Goal: Contribute content: Add original content to the website for others to see

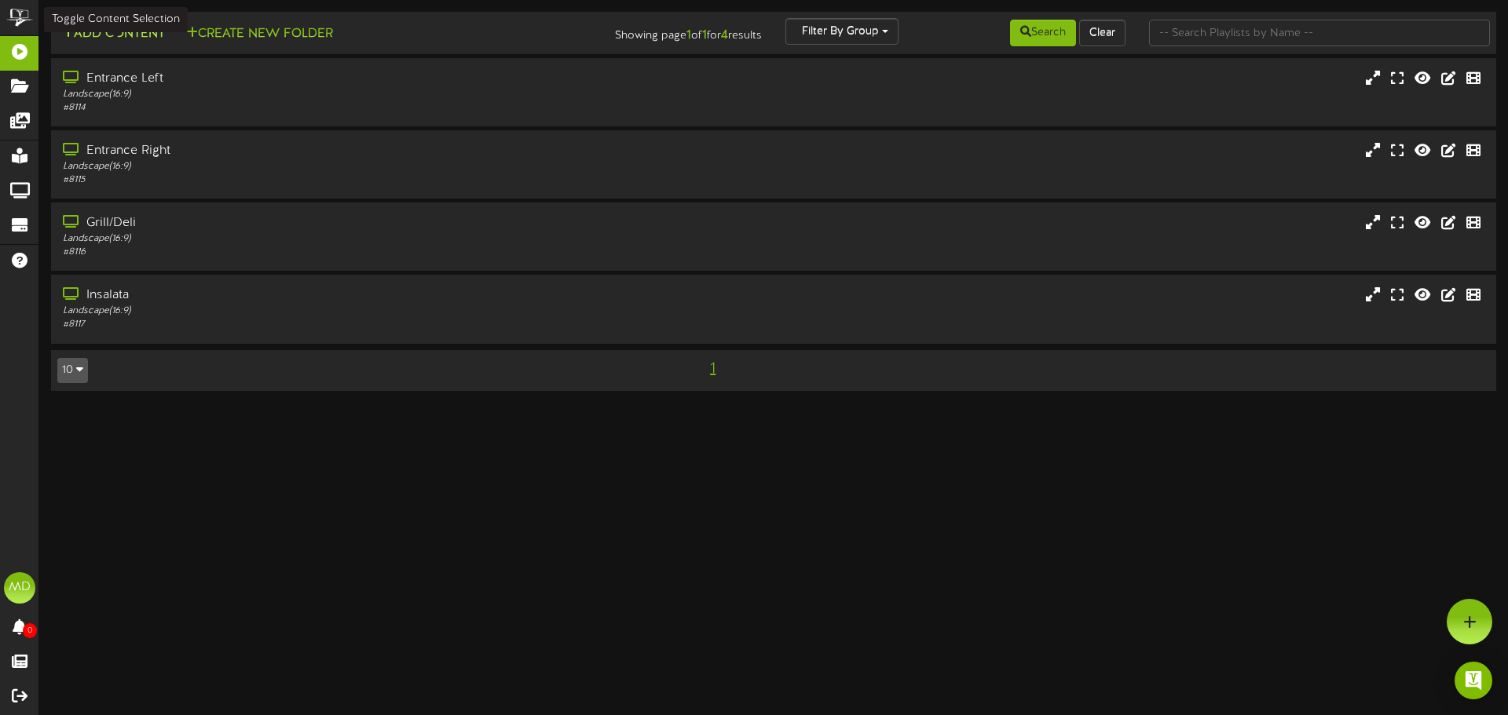
click at [137, 32] on button "Add Content" at bounding box center [113, 34] width 112 height 20
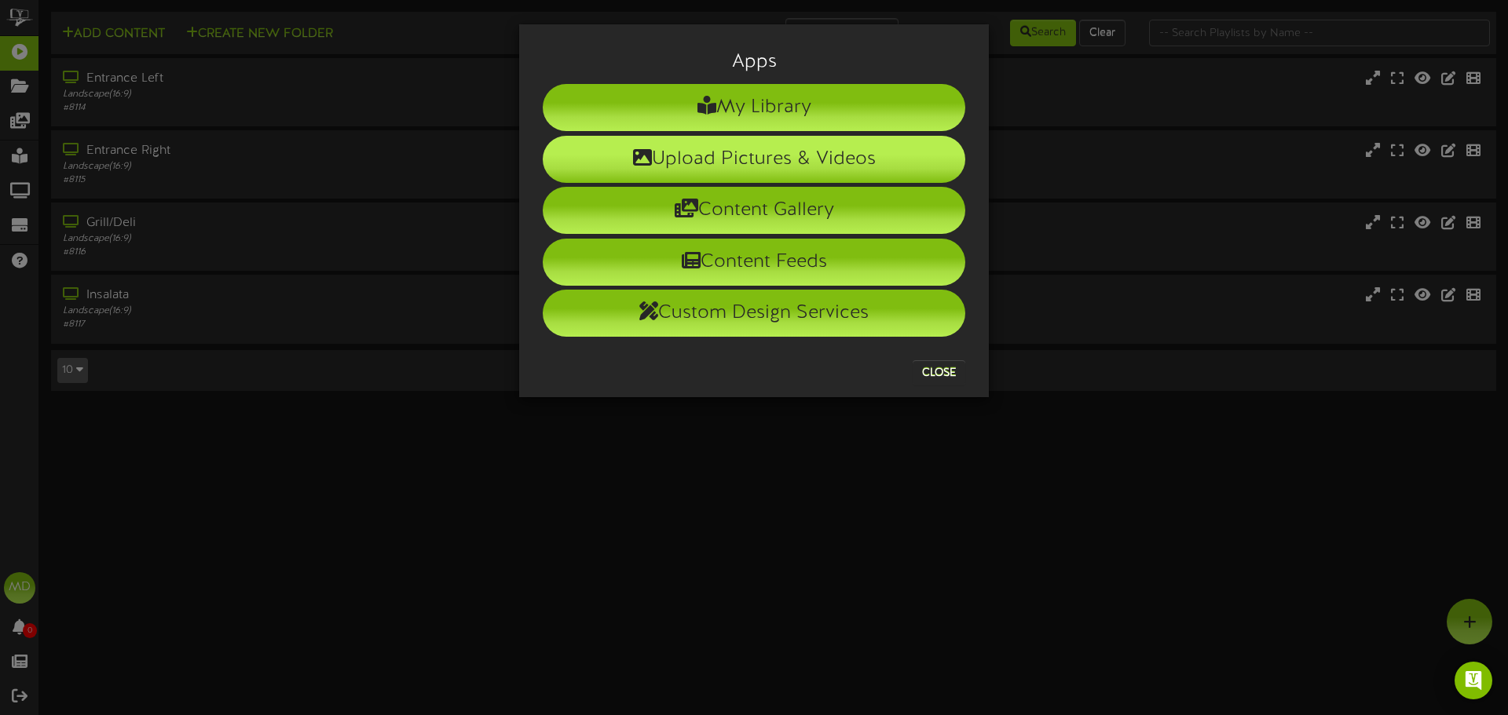
click at [751, 164] on li "Upload Pictures & Videos" at bounding box center [754, 159] width 422 height 47
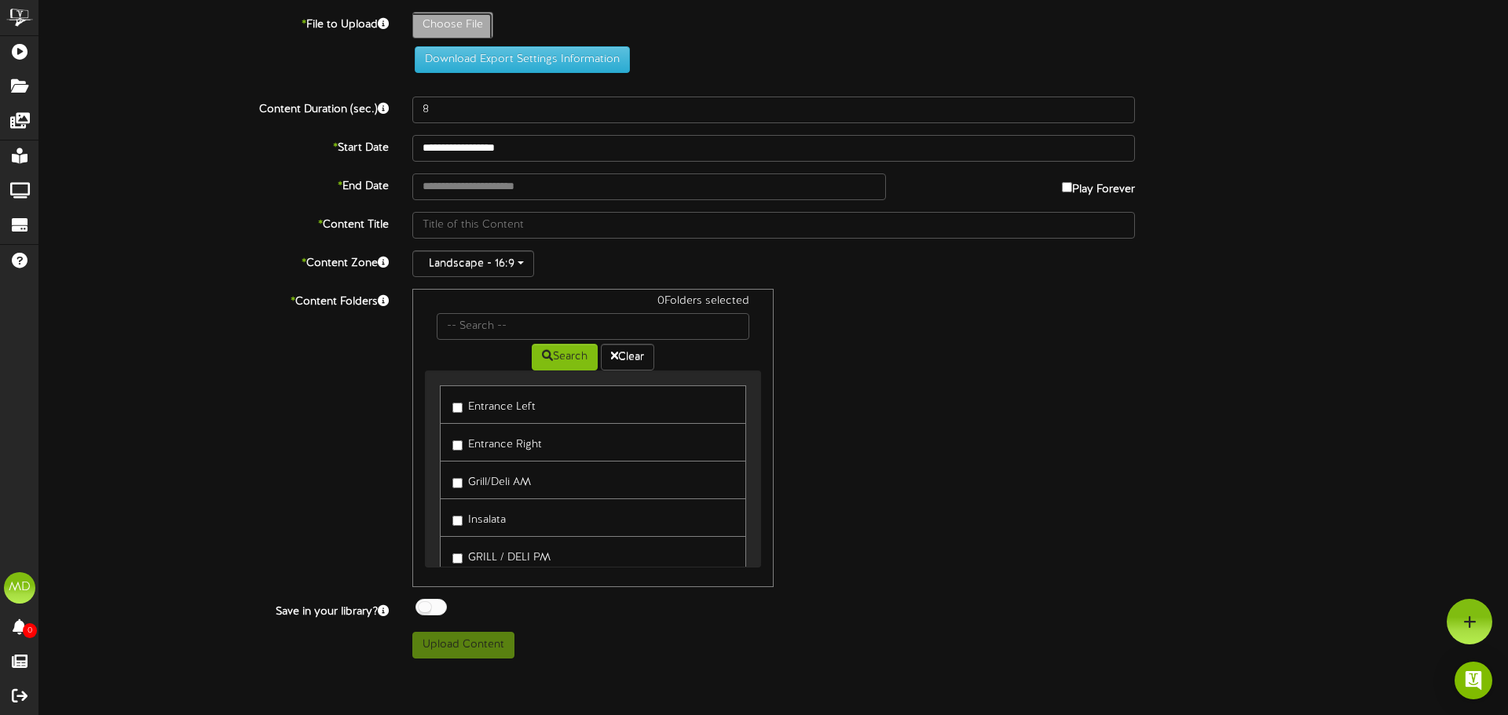
type input "**********"
type input "WeeklyMenu"
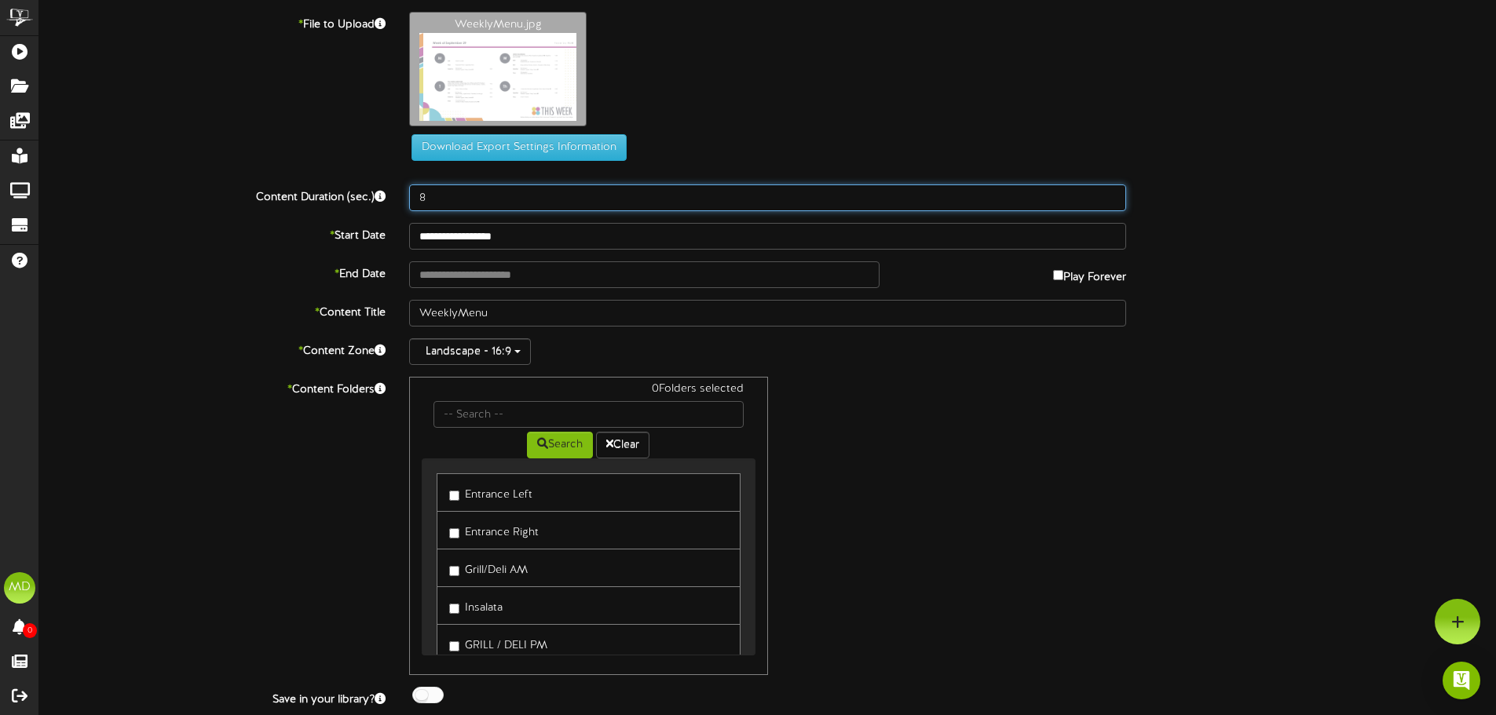
drag, startPoint x: 431, startPoint y: 195, endPoint x: 354, endPoint y: 205, distance: 77.6
click at [357, 205] on div "Content Duration (sec.) 8" at bounding box center [767, 198] width 1480 height 27
type input "12"
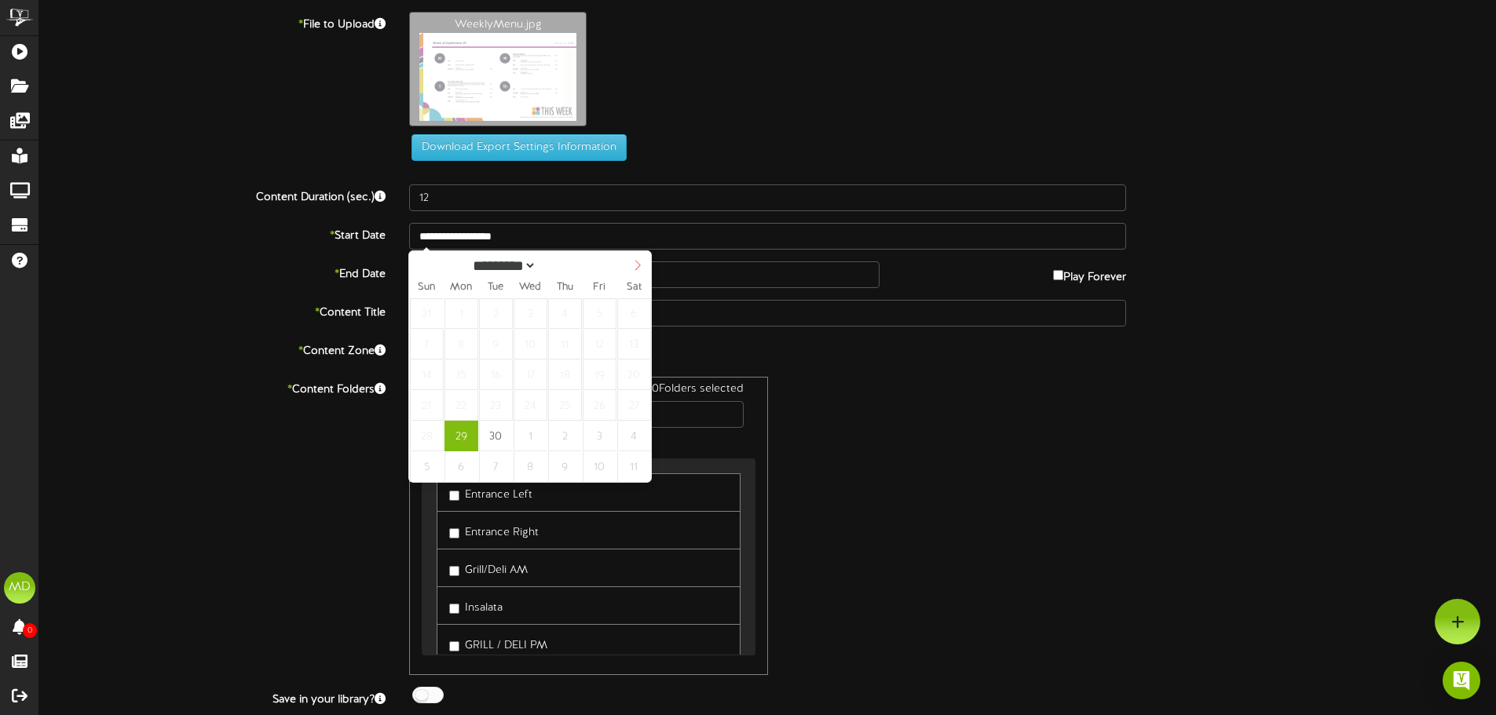
select select "*"
click at [638, 261] on span at bounding box center [637, 264] width 27 height 27
click at [686, 269] on input "text" at bounding box center [644, 274] width 470 height 27
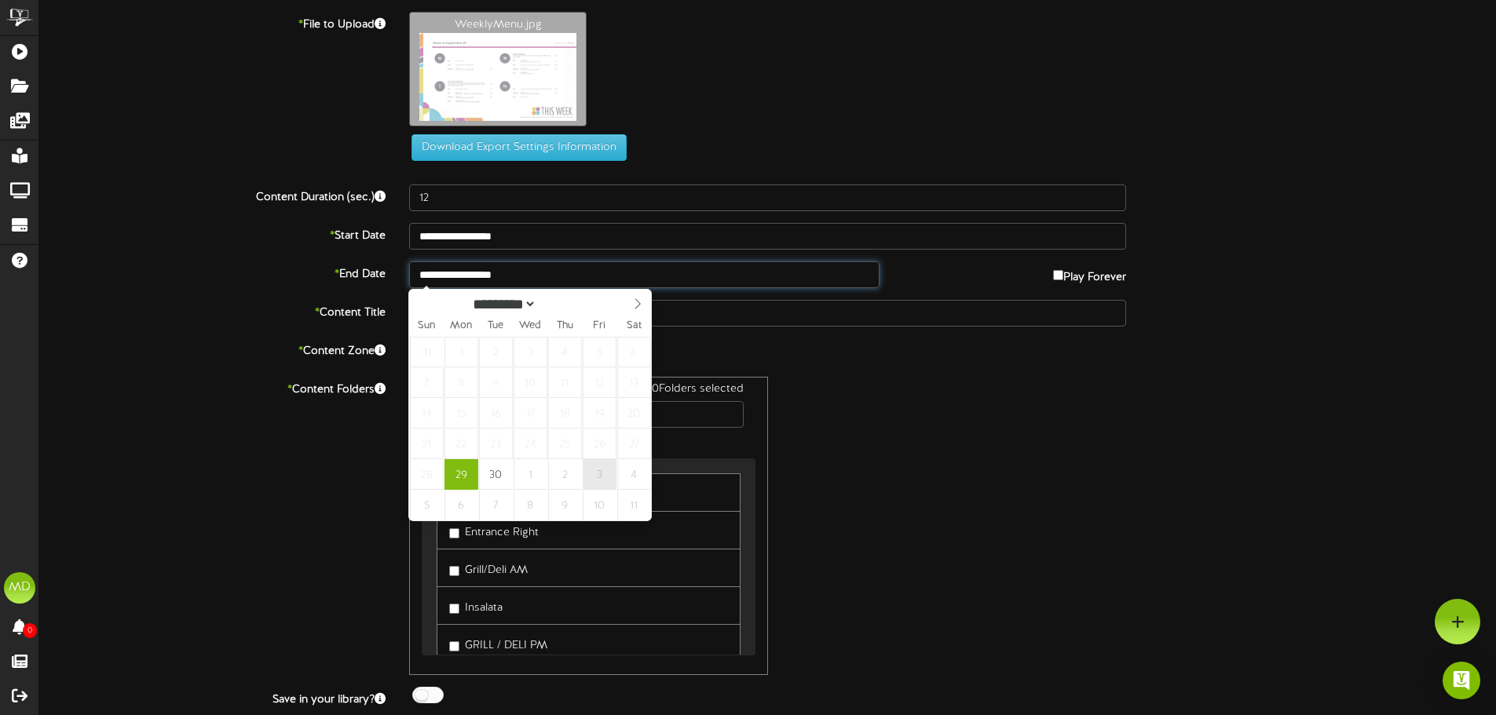
type input "**********"
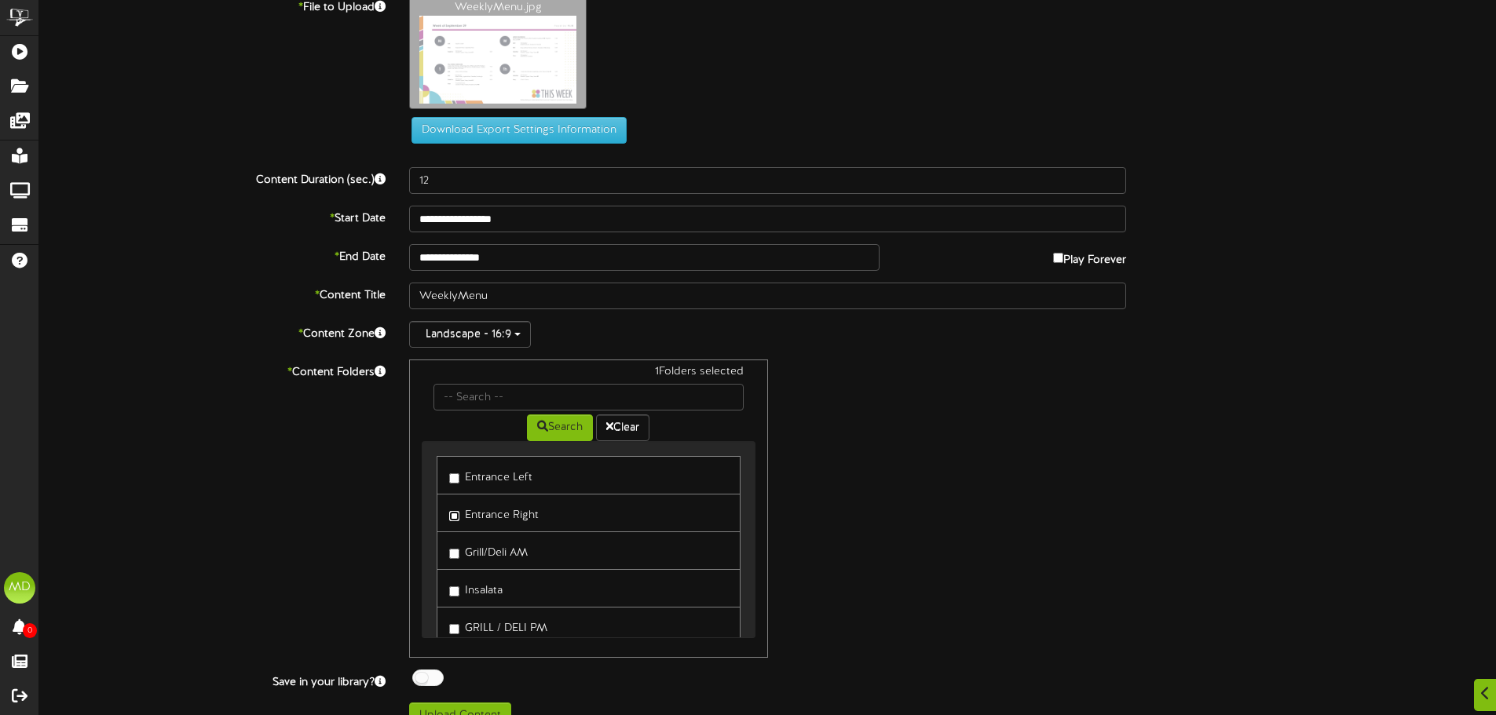
scroll to position [43, 0]
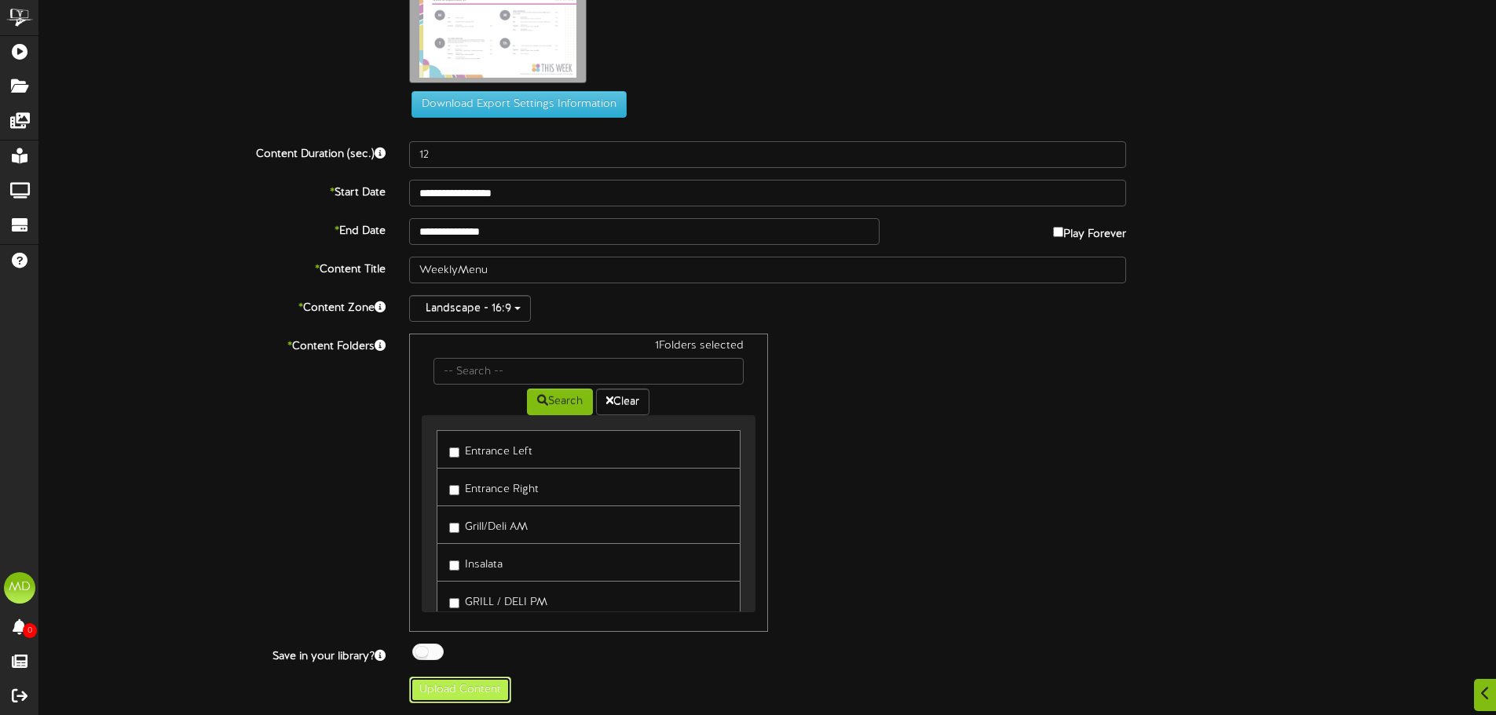
click at [462, 692] on button "Upload Content" at bounding box center [460, 690] width 102 height 27
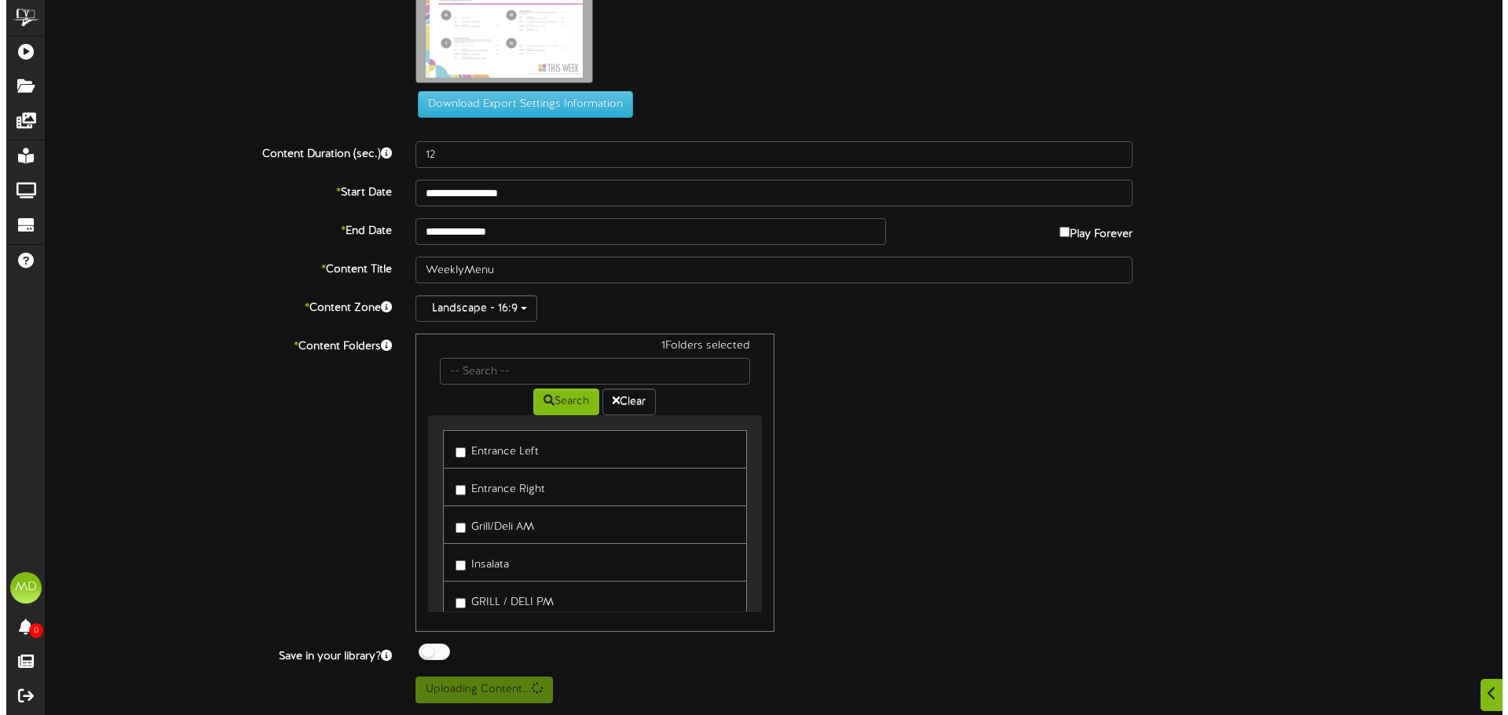
scroll to position [0, 0]
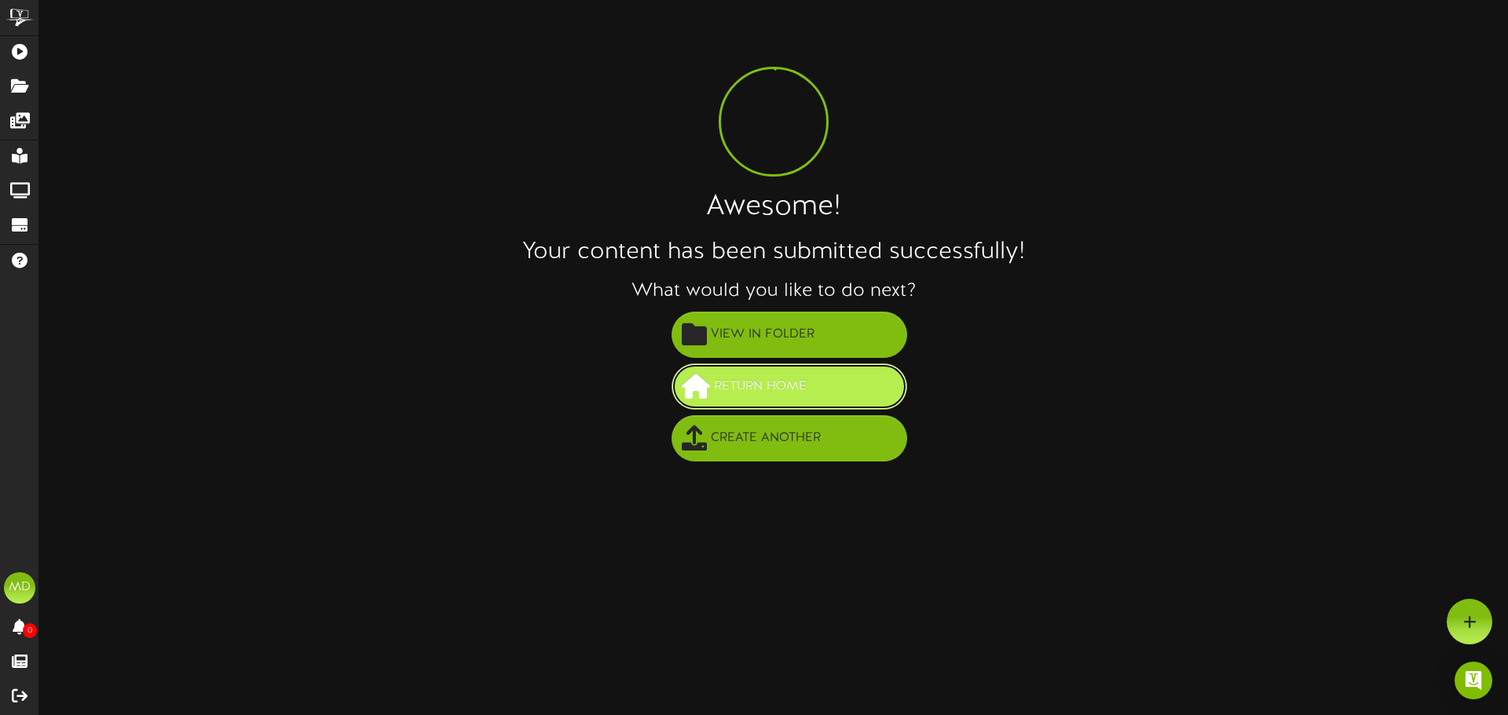
click at [835, 386] on button "Return Home" at bounding box center [789, 387] width 236 height 46
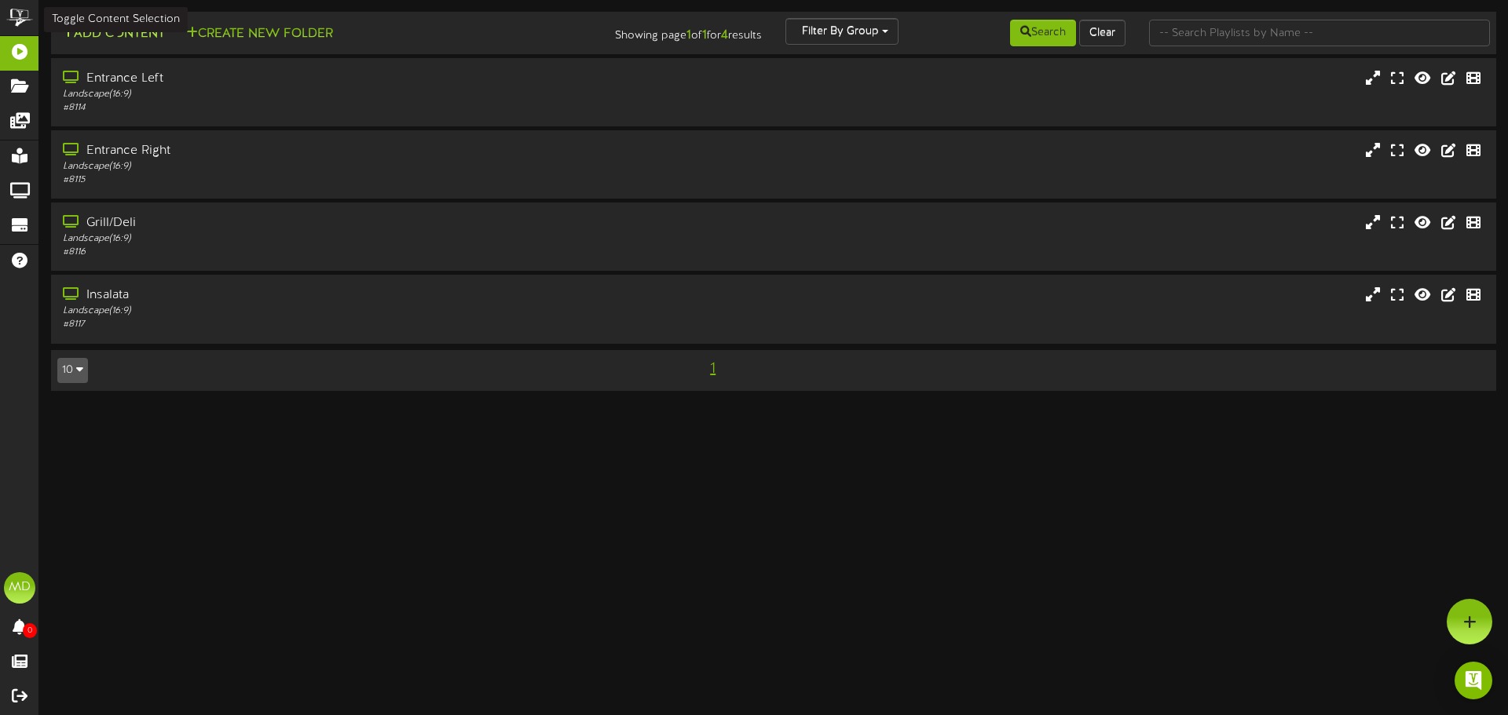
click at [122, 40] on button "Add Content" at bounding box center [113, 34] width 112 height 20
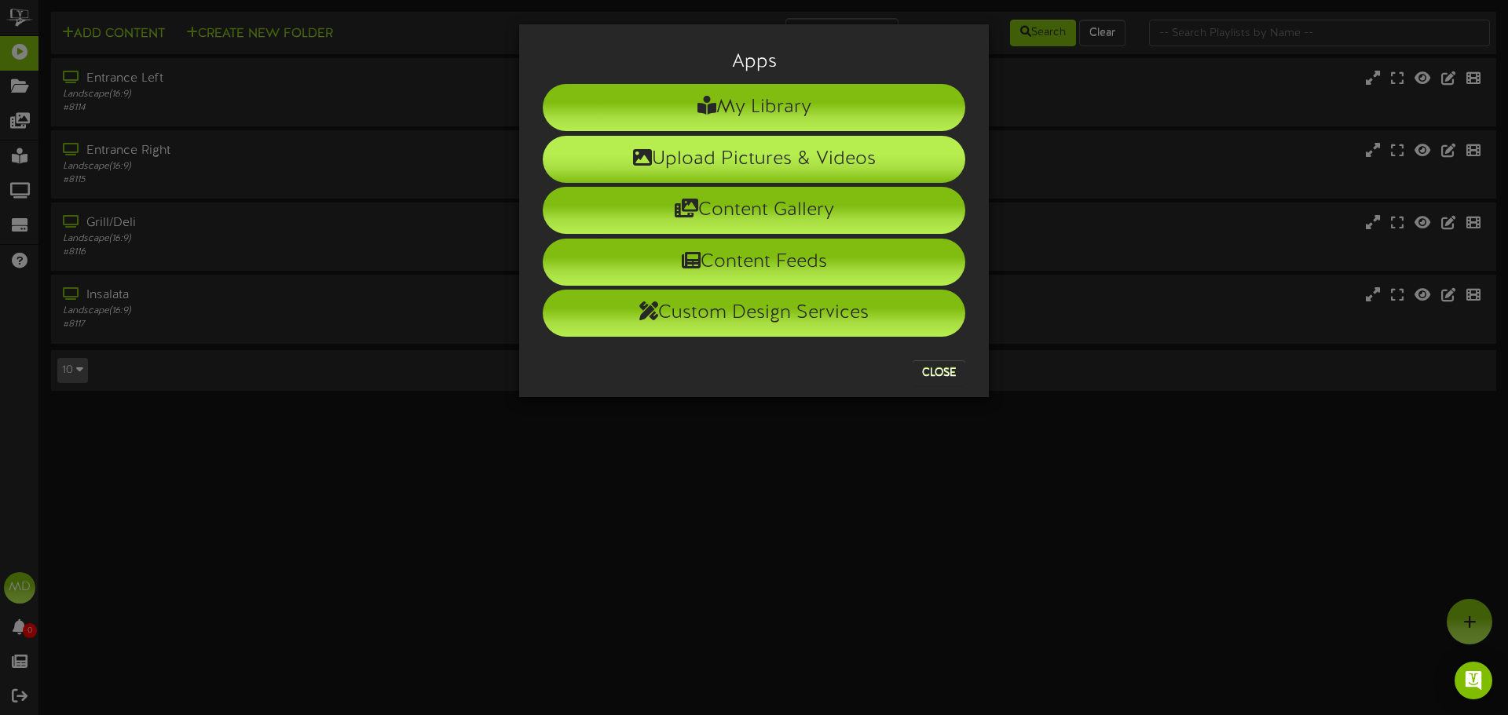
click at [769, 173] on li "Upload Pictures & Videos" at bounding box center [754, 159] width 422 height 47
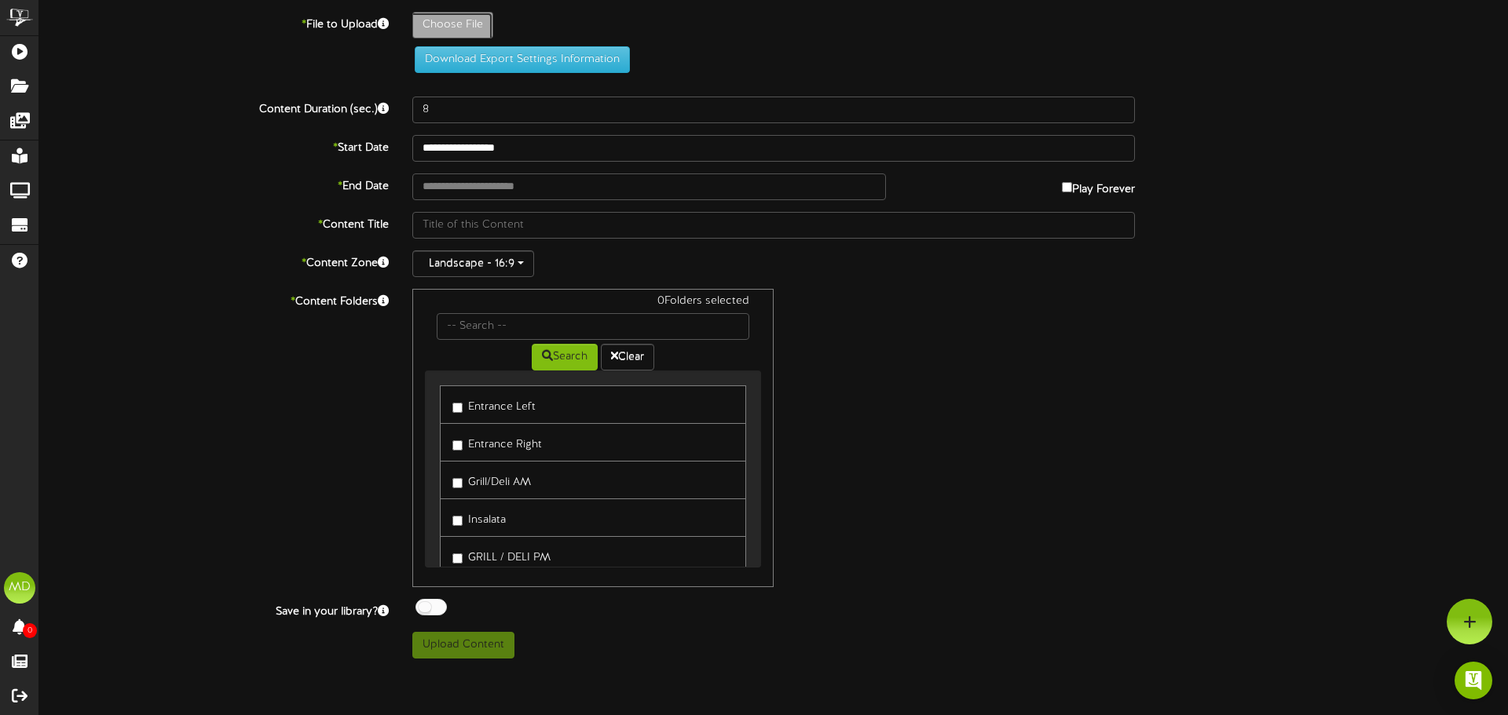
type input "**********"
type input "Seasonal092925"
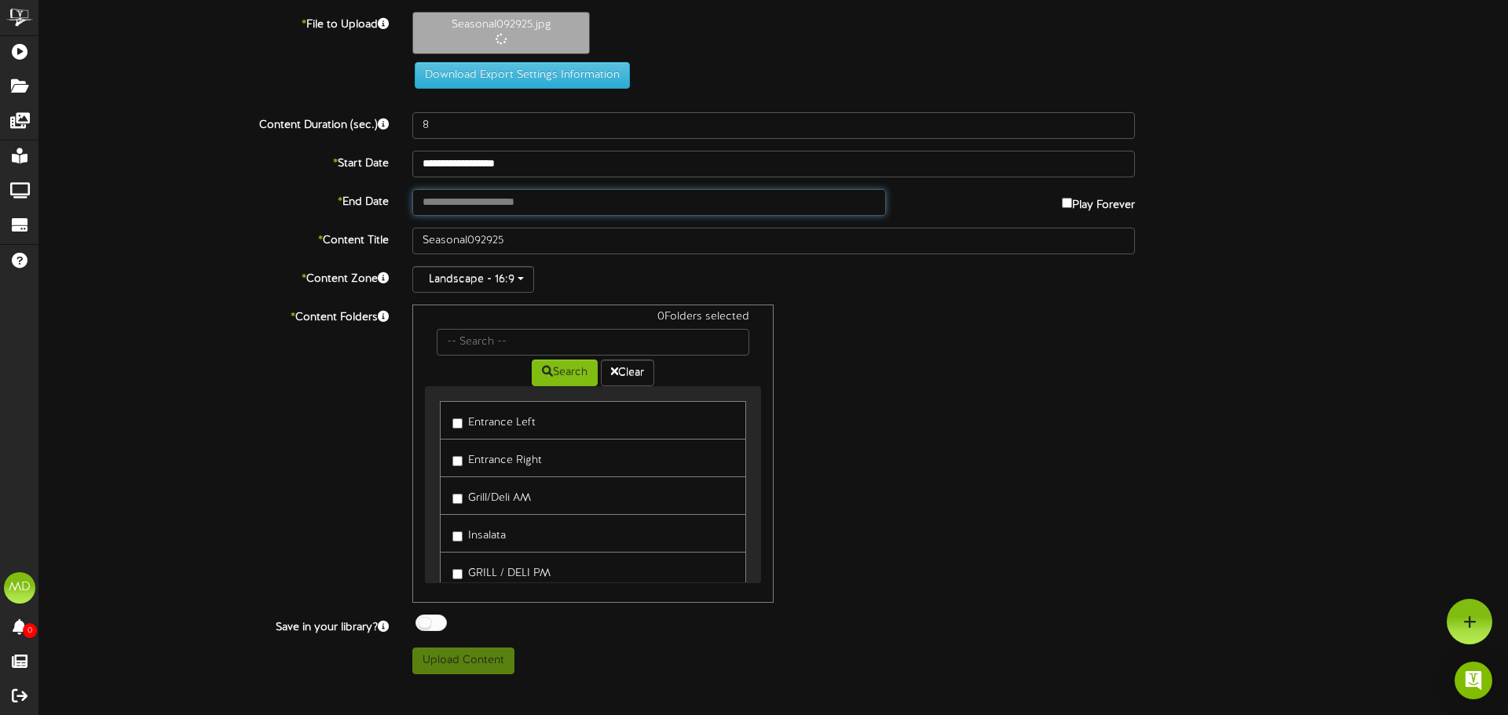
click at [521, 205] on input "text" at bounding box center [648, 202] width 473 height 27
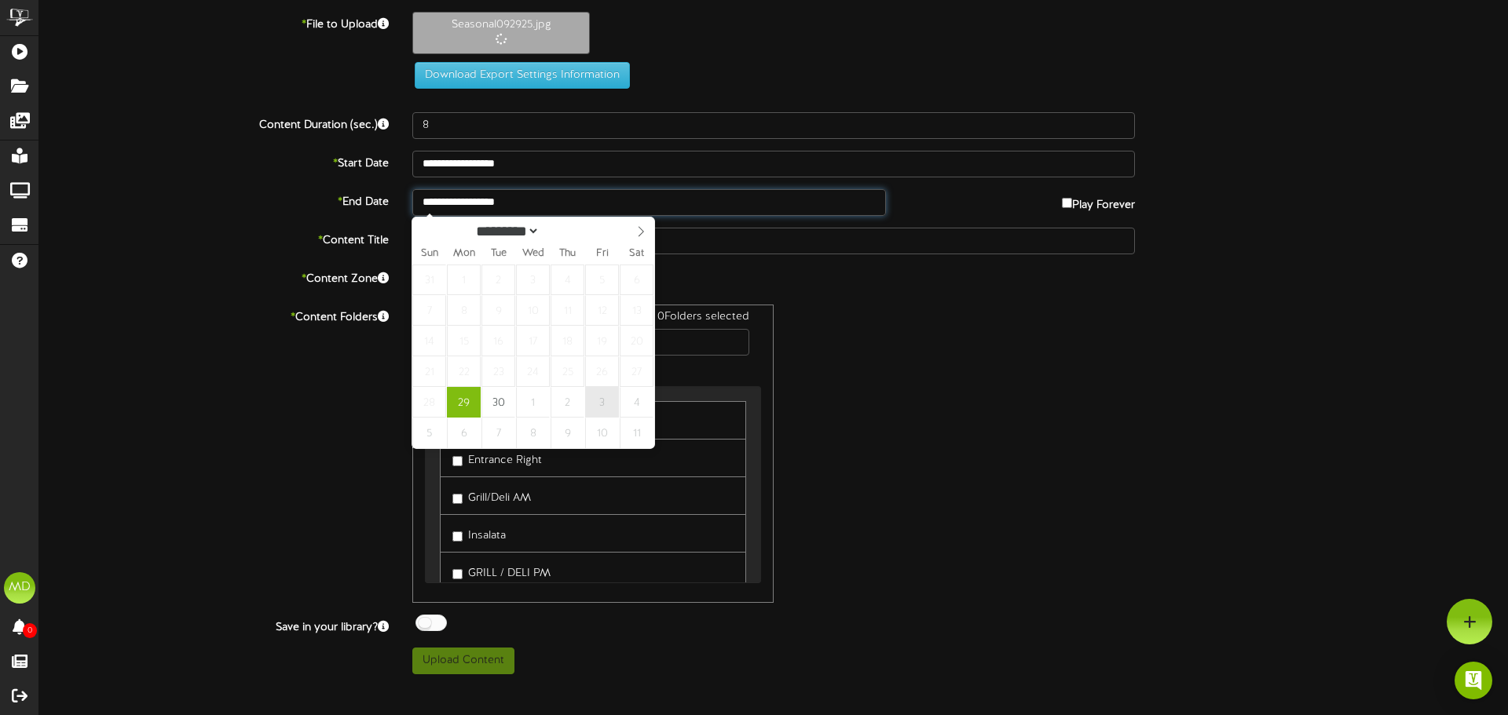
type input "**********"
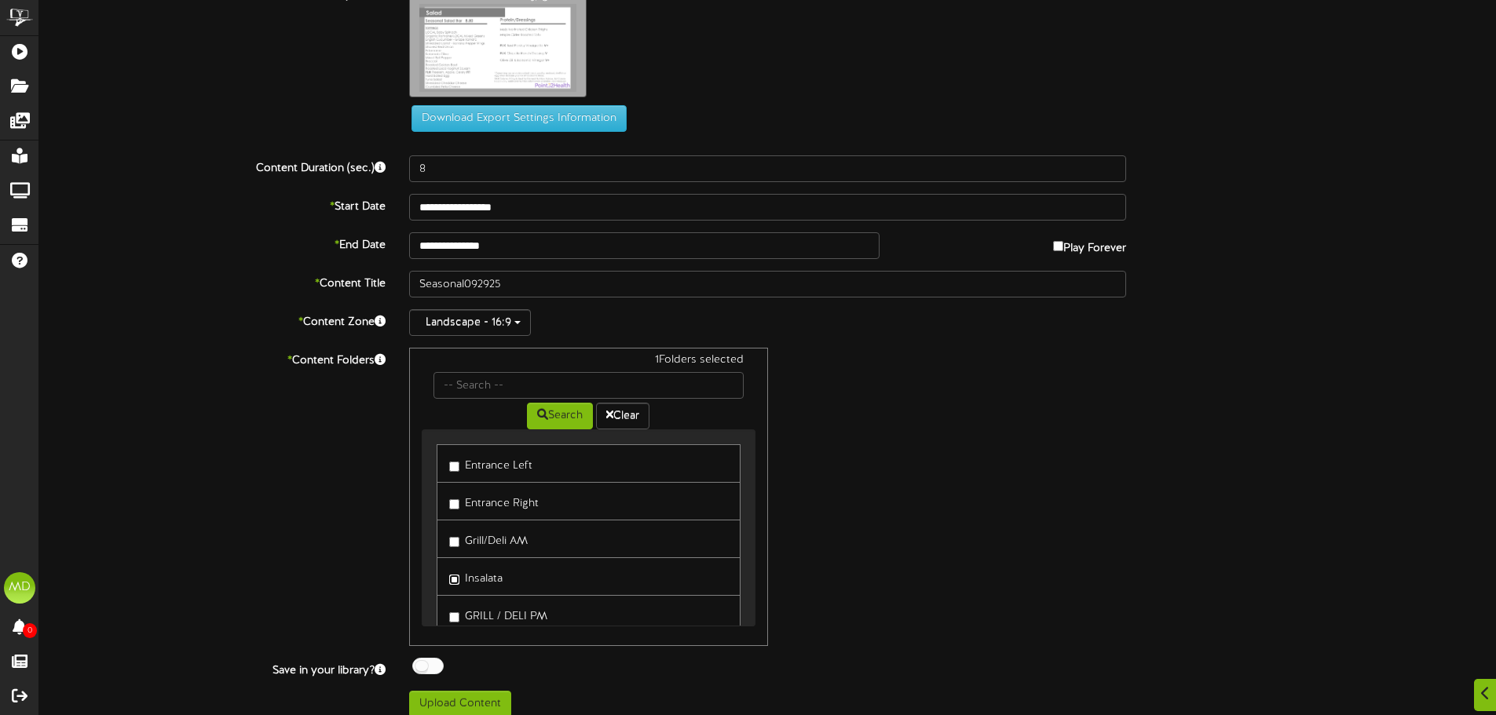
scroll to position [43, 0]
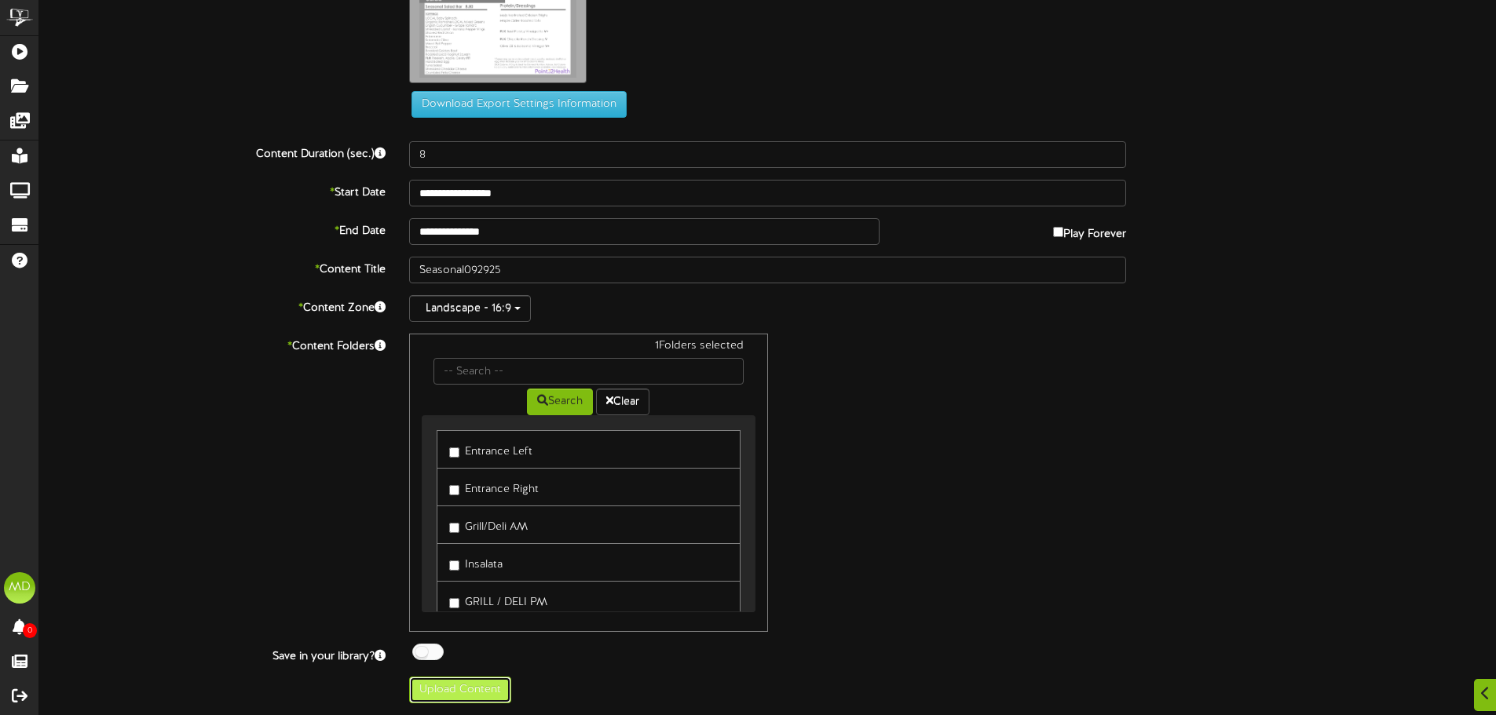
click at [451, 693] on button "Upload Content" at bounding box center [460, 690] width 102 height 27
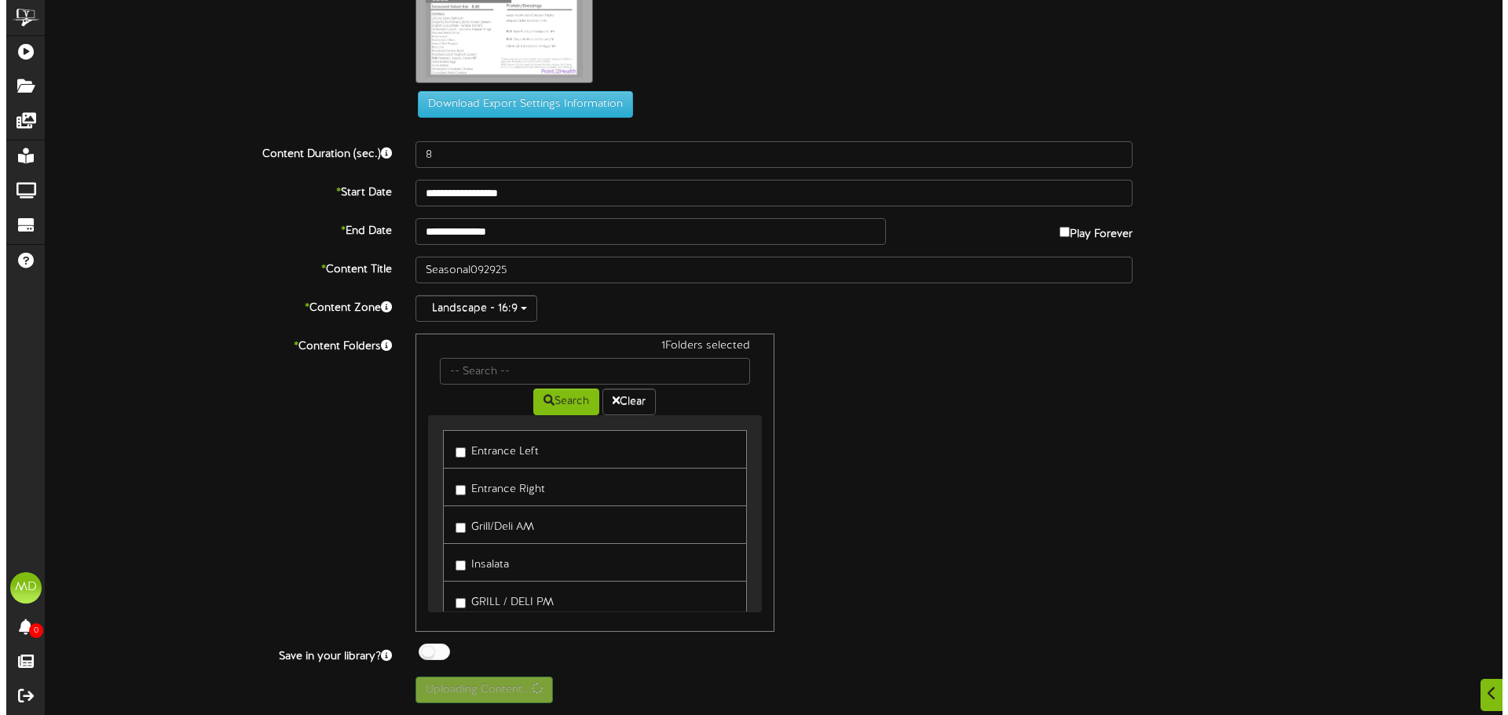
scroll to position [0, 0]
